Goal: Find specific page/section: Find specific page/section

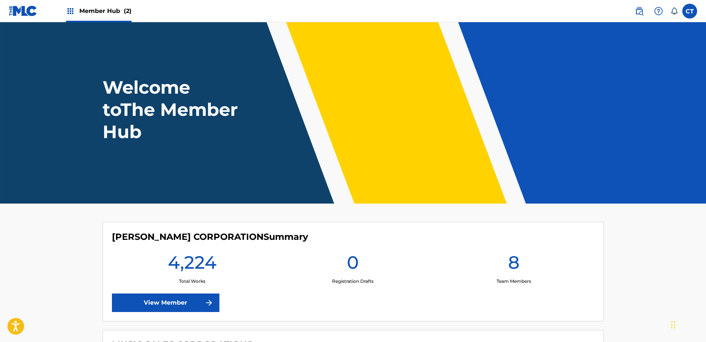
scroll to position [111, 0]
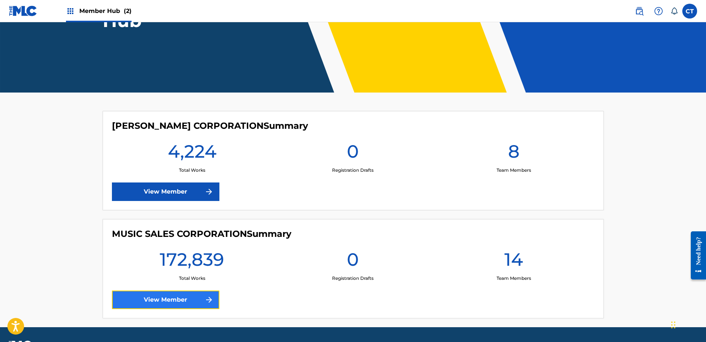
click at [194, 299] on link "View Member" at bounding box center [165, 300] width 107 height 19
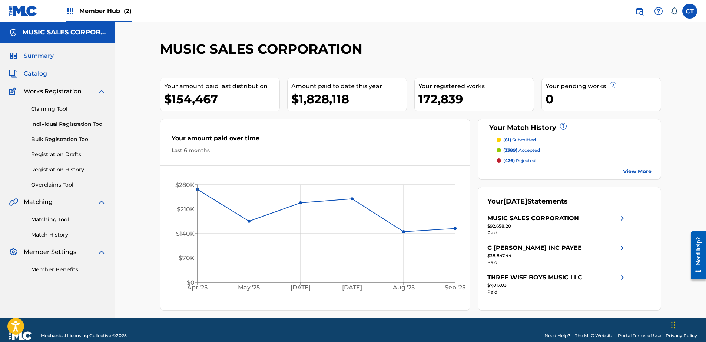
click at [44, 71] on span "Catalog" at bounding box center [35, 73] width 23 height 9
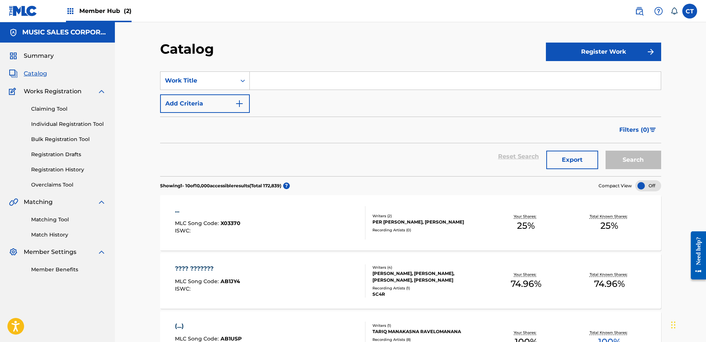
click at [268, 80] on input "Search Form" at bounding box center [455, 81] width 411 height 18
paste input "ARABESQUE COOKIE (FR. THE NUTCRACKER SUITE)"
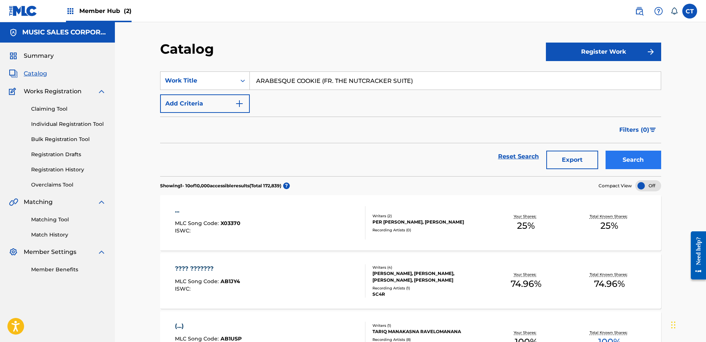
type input "ARABESQUE COOKIE (FR. THE NUTCRACKER SUITE)"
click at [629, 159] on button "Search" at bounding box center [633, 160] width 56 height 19
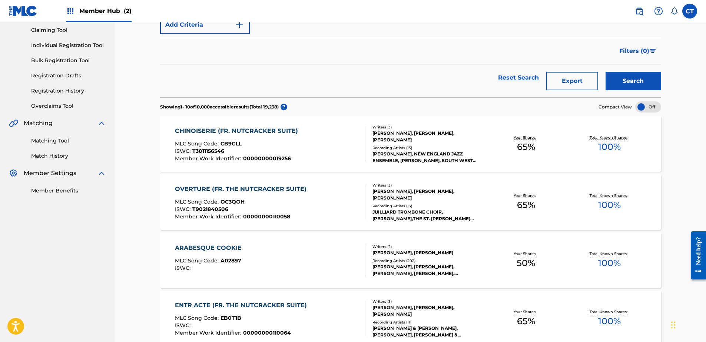
scroll to position [111, 0]
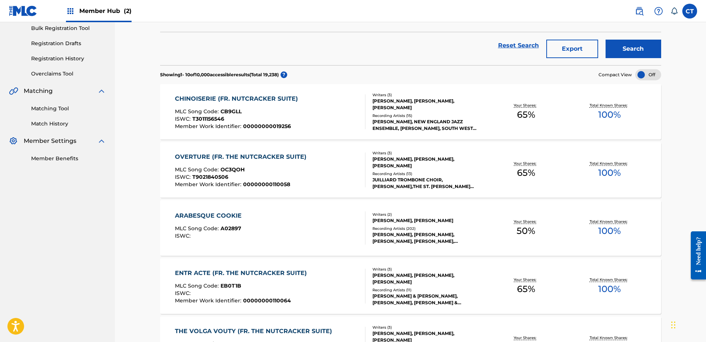
click at [349, 213] on div "ARABESQUE COOKIE MLC Song Code : A02897 ISWC :" at bounding box center [270, 227] width 190 height 33
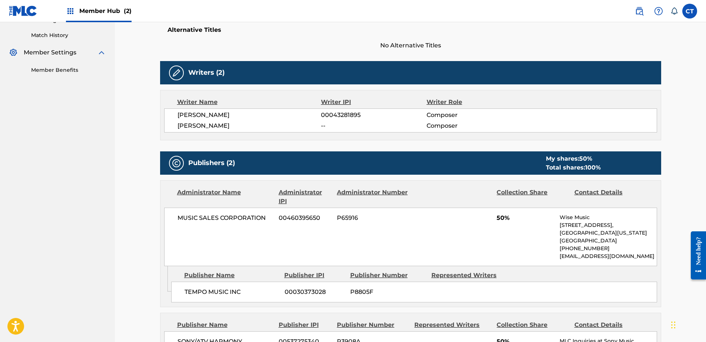
scroll to position [49, 0]
